Goal: Transaction & Acquisition: Register for event/course

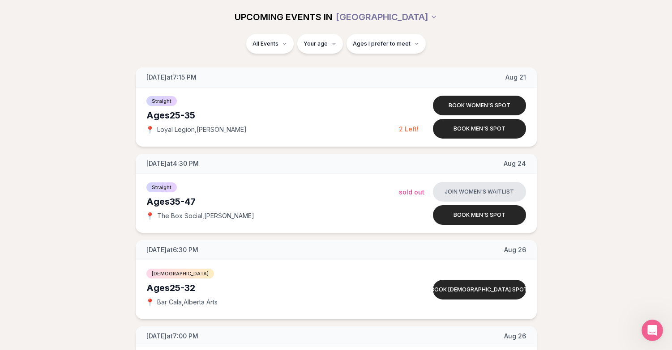
scroll to position [1164, 0]
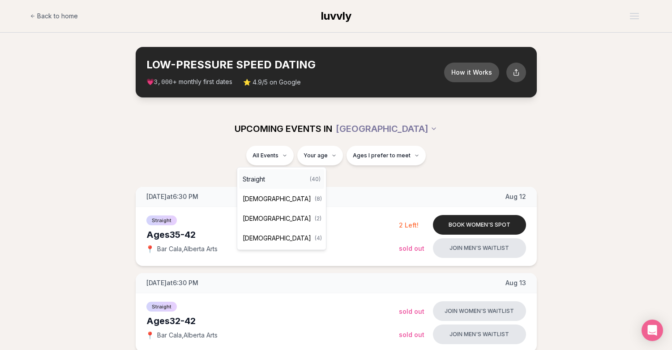
click at [269, 181] on div "Straight ( 40 )" at bounding box center [281, 180] width 85 height 20
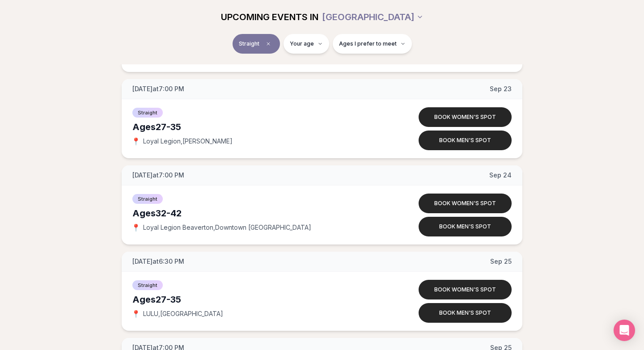
scroll to position [108, 0]
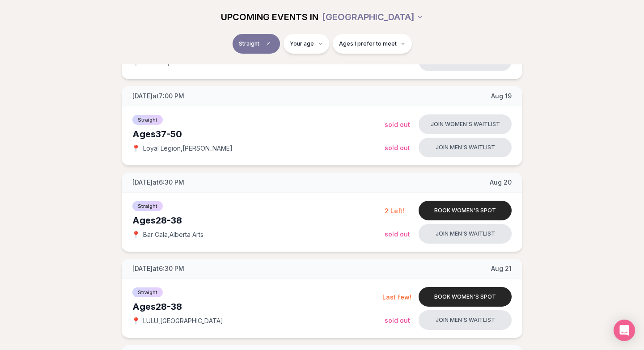
scroll to position [537, 0]
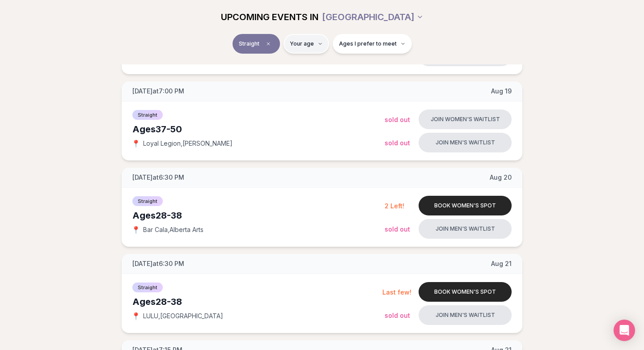
type input "**"
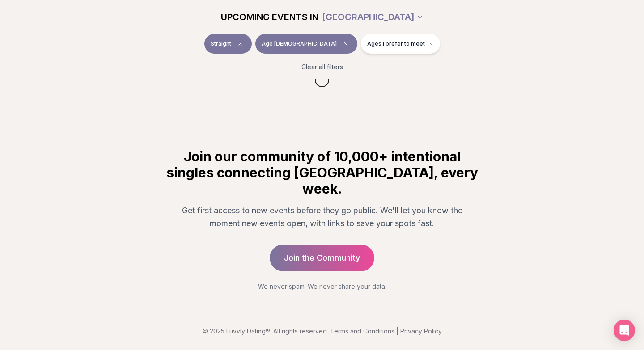
scroll to position [115, 0]
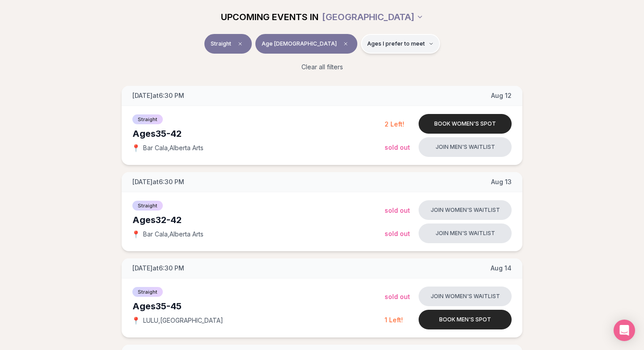
click at [368, 48] on button "Ages I prefer to meet" at bounding box center [400, 44] width 79 height 20
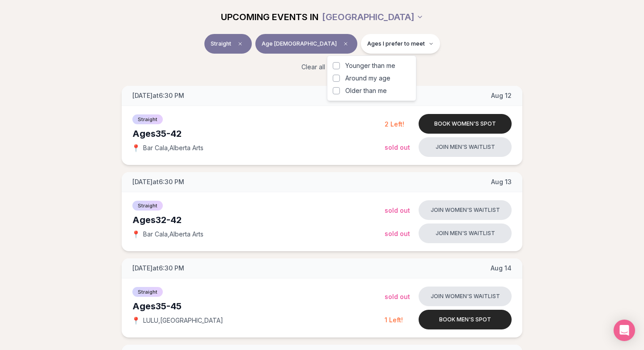
click at [337, 66] on button "Younger than me" at bounding box center [336, 65] width 7 height 7
click at [484, 58] on div "Clear all filters" at bounding box center [322, 67] width 501 height 20
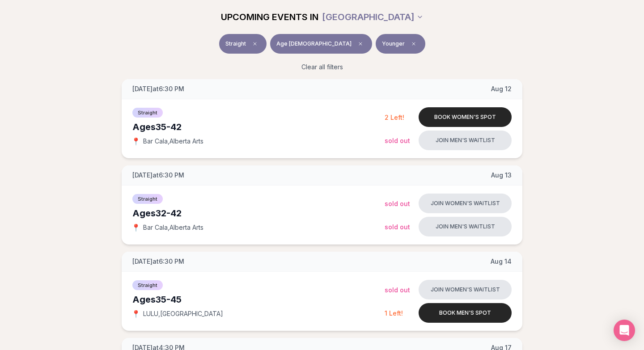
scroll to position [478, 0]
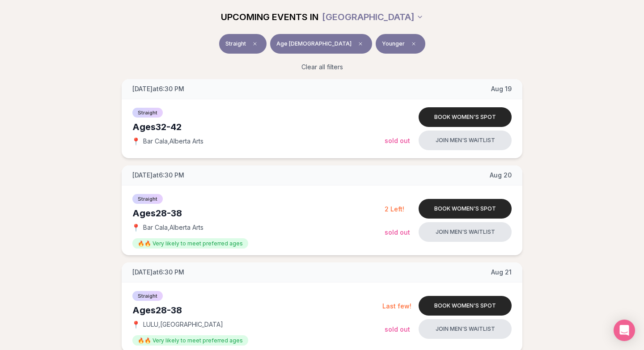
click at [453, 67] on div "Clear all filters" at bounding box center [322, 67] width 501 height 20
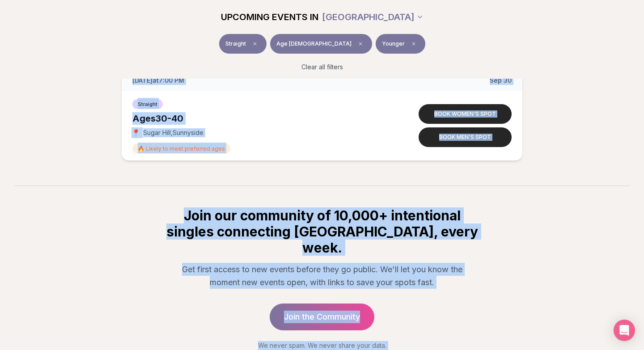
scroll to position [3292, 0]
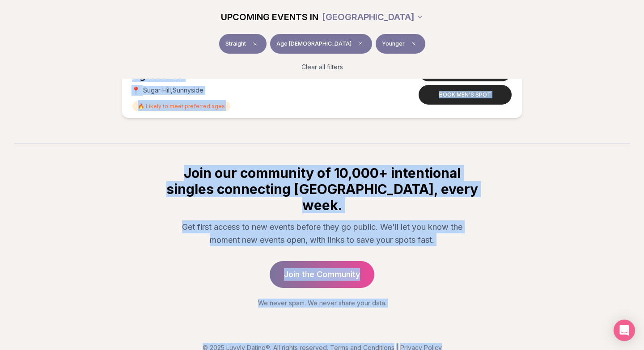
drag, startPoint x: 559, startPoint y: 77, endPoint x: 666, endPoint y: 381, distance: 322.6
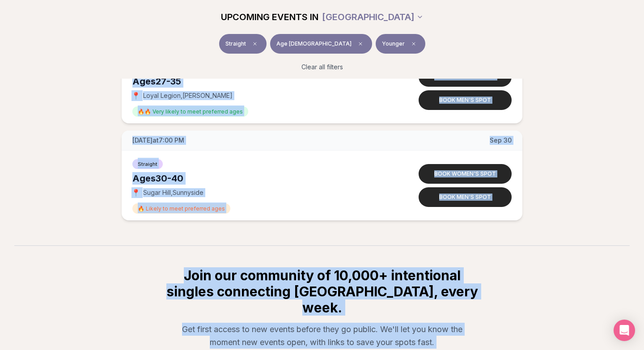
scroll to position [3185, 0]
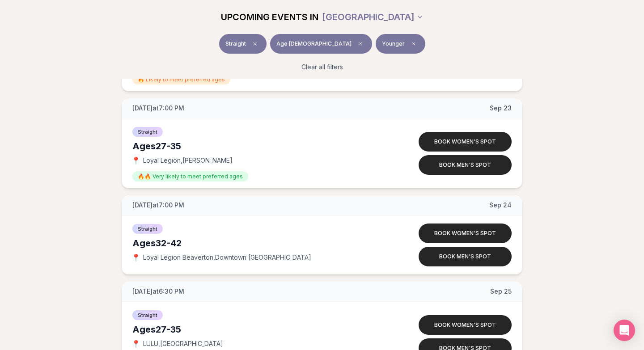
scroll to position [2648, 0]
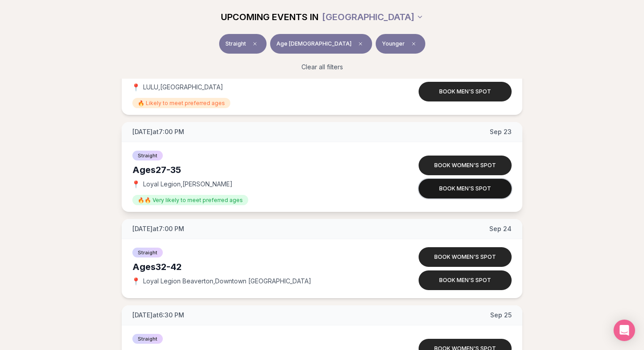
click at [458, 188] on button "Book men's spot" at bounding box center [465, 189] width 93 height 20
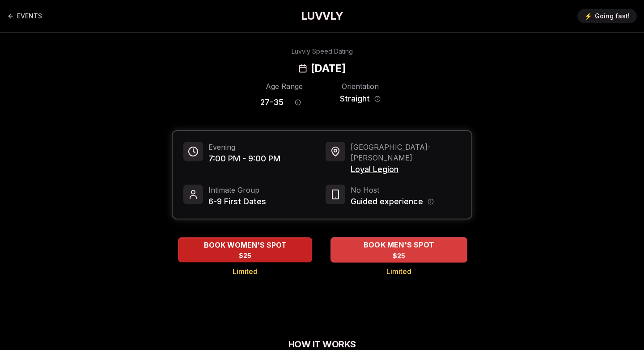
click at [387, 240] on span "BOOK MEN'S SPOT" at bounding box center [399, 245] width 74 height 11
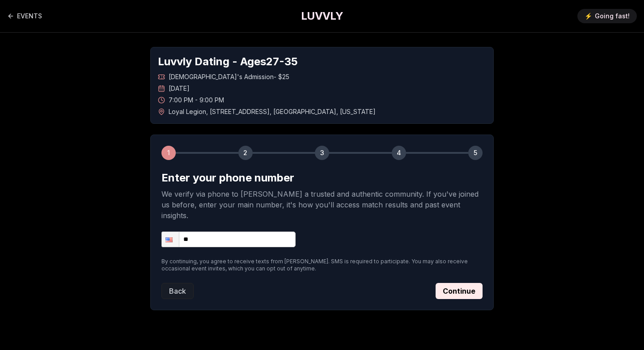
click at [245, 232] on input "**" at bounding box center [229, 240] width 134 height 16
type input "**********"
click at [448, 283] on button "Continue" at bounding box center [459, 291] width 47 height 16
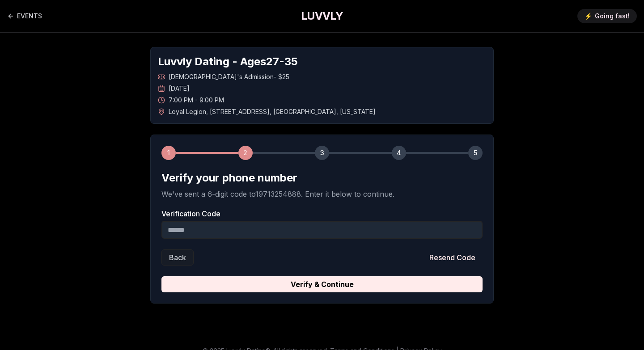
click at [247, 234] on input "Verification Code" at bounding box center [322, 230] width 321 height 18
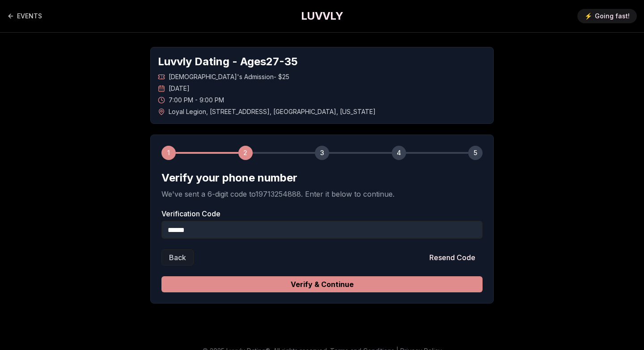
type input "******"
click at [261, 287] on button "Verify & Continue" at bounding box center [322, 285] width 321 height 16
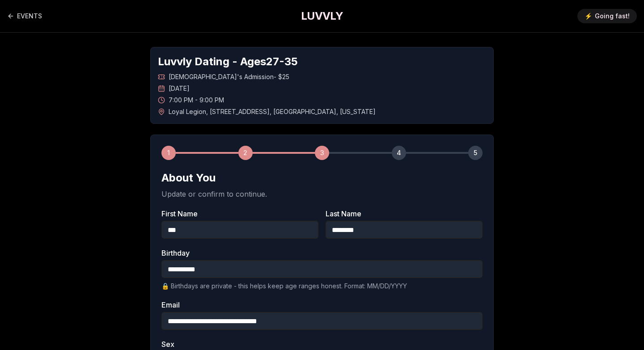
click at [510, 244] on div "**********" at bounding box center [322, 331] width 627 height 597
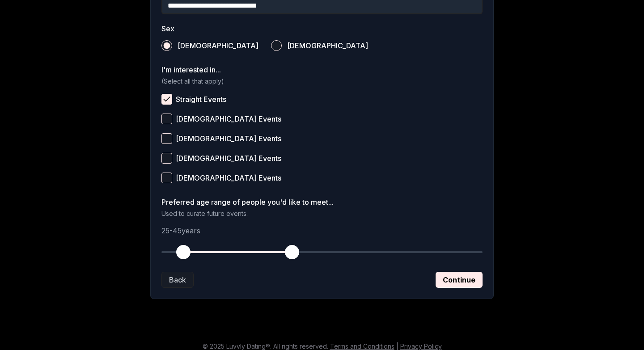
scroll to position [324, 0]
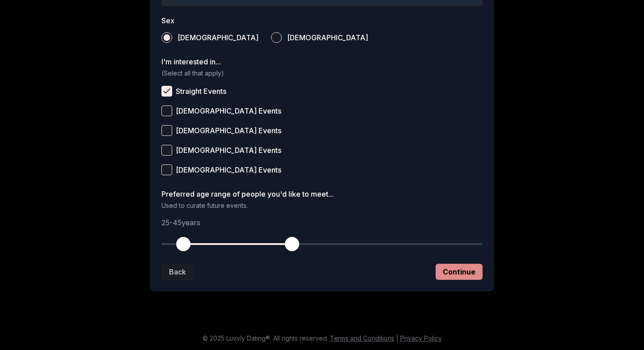
click at [448, 274] on button "Continue" at bounding box center [459, 272] width 47 height 16
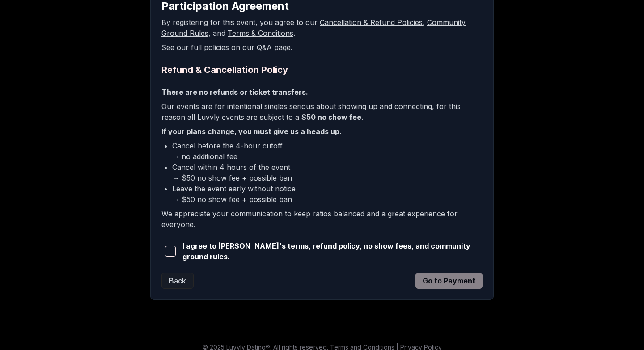
scroll to position [179, 0]
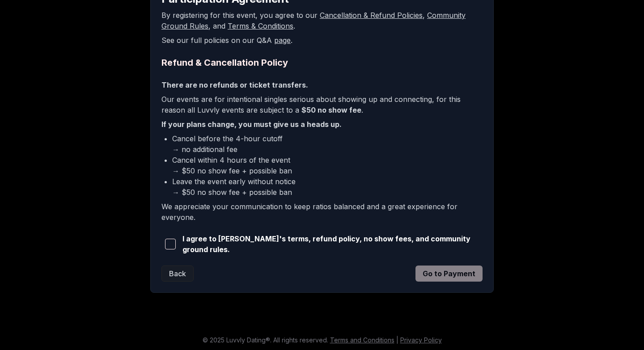
click at [172, 248] on span "button" at bounding box center [170, 244] width 11 height 11
click at [466, 278] on button "Go to Payment" at bounding box center [449, 274] width 67 height 16
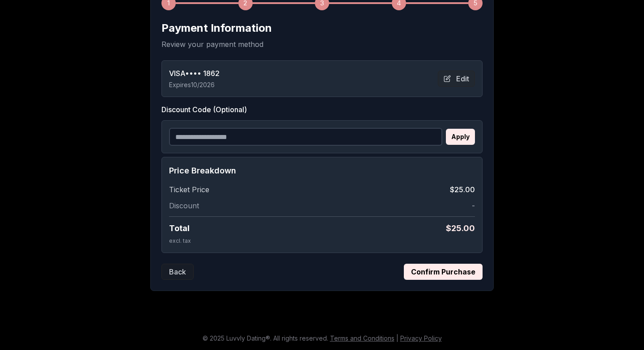
scroll to position [150, 0]
click at [447, 272] on button "Confirm Purchase" at bounding box center [443, 272] width 79 height 16
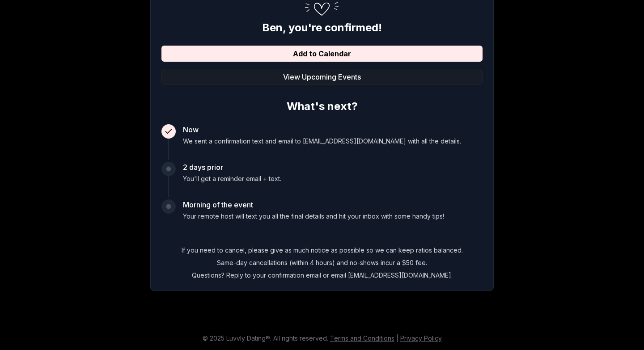
scroll to position [149, 0]
